Goal: Information Seeking & Learning: Learn about a topic

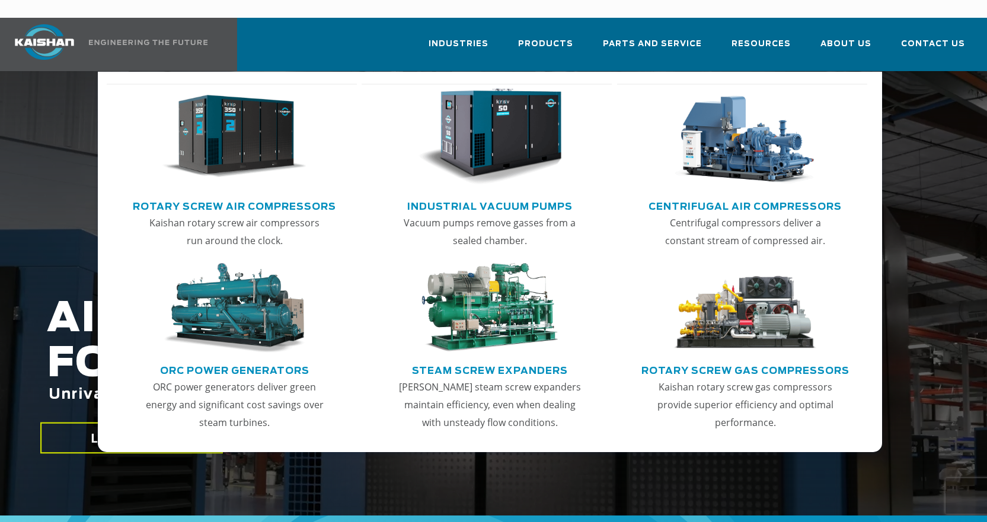
click at [263, 196] on link "Rotary Screw Air Compressors" at bounding box center [234, 205] width 203 height 18
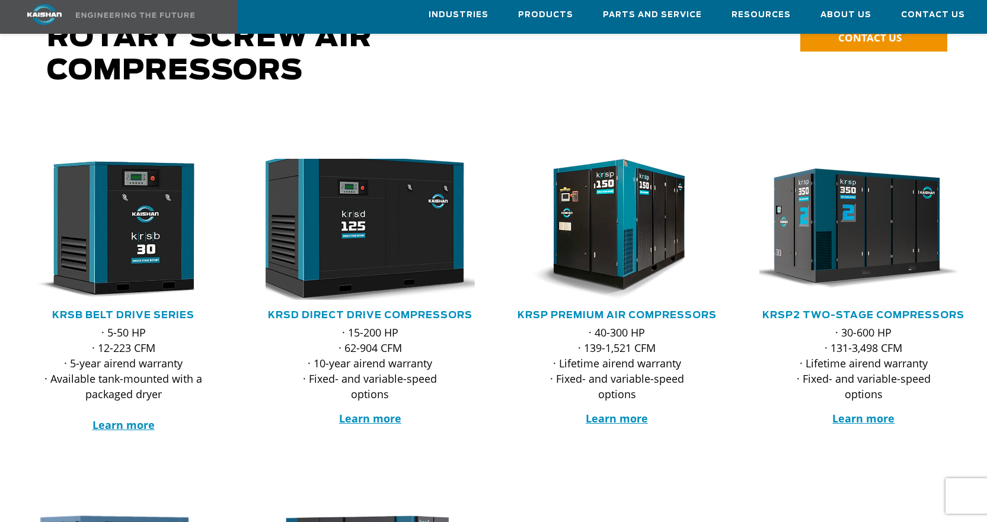
scroll to position [138, 0]
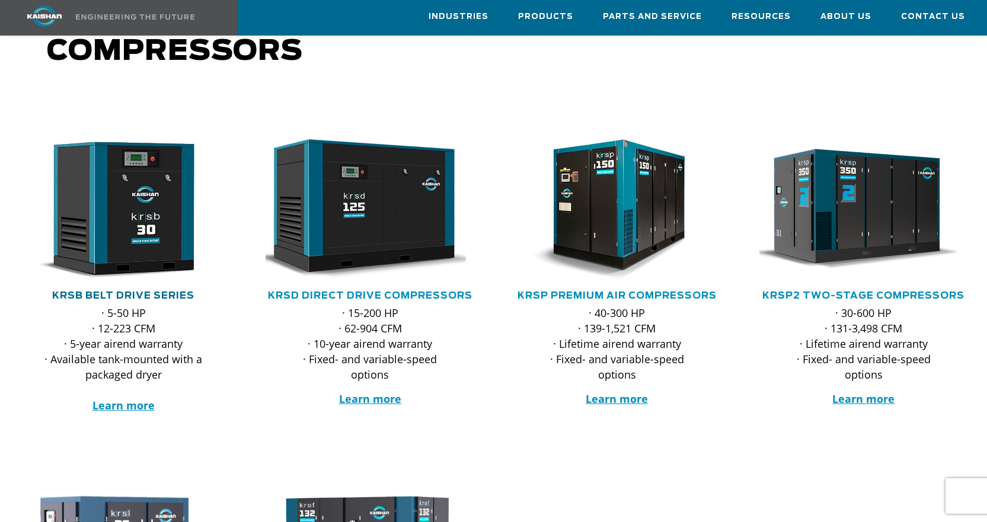
click at [111, 291] on link "KRSB Belt Drive Series" at bounding box center [123, 295] width 142 height 9
